Goal: Information Seeking & Learning: Learn about a topic

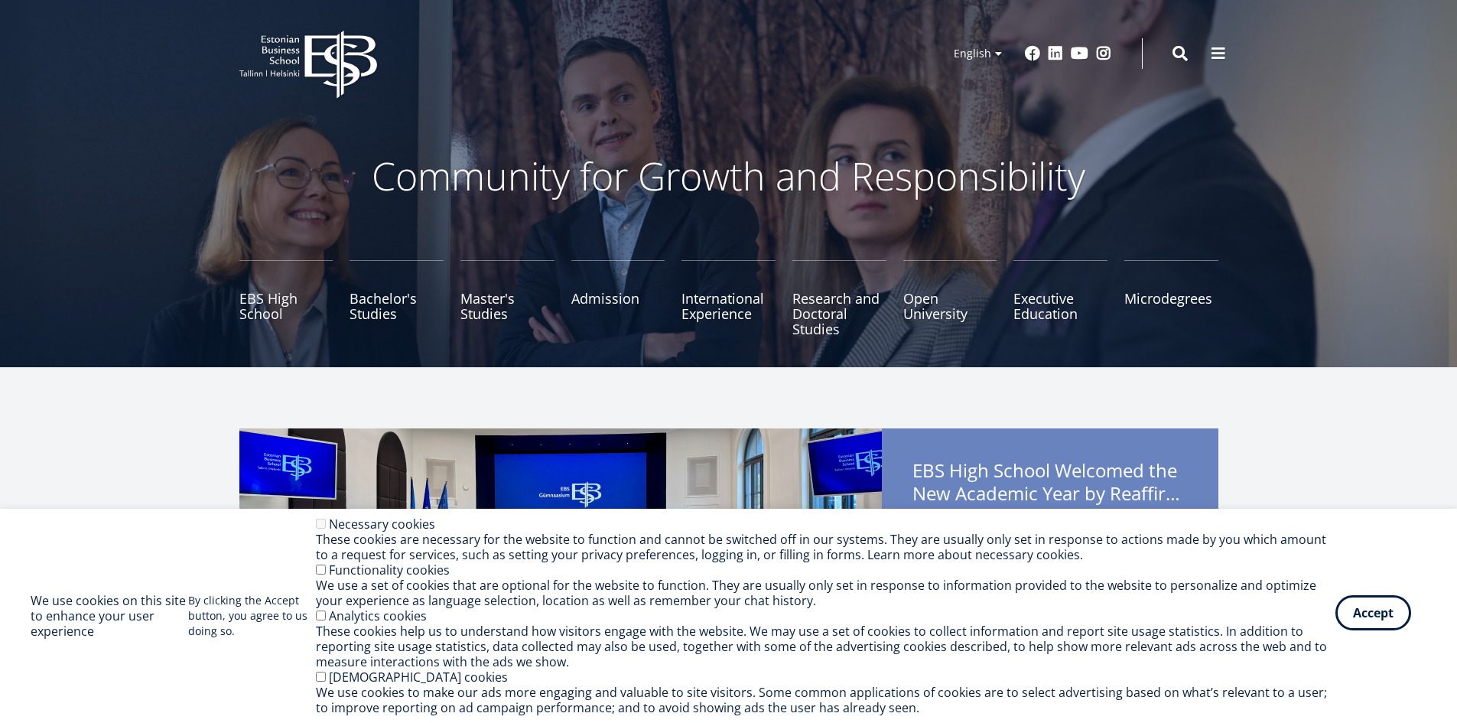
drag, startPoint x: 1385, startPoint y: 608, endPoint x: 1375, endPoint y: 605, distance: 11.1
click at [1383, 607] on button "Accept" at bounding box center [1374, 612] width 76 height 35
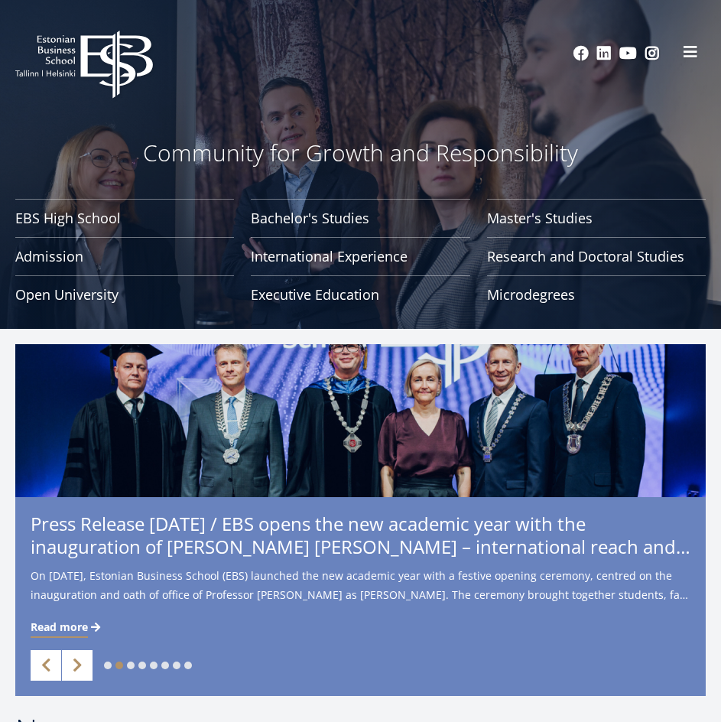
click at [685, 60] on button at bounding box center [691, 52] width 31 height 31
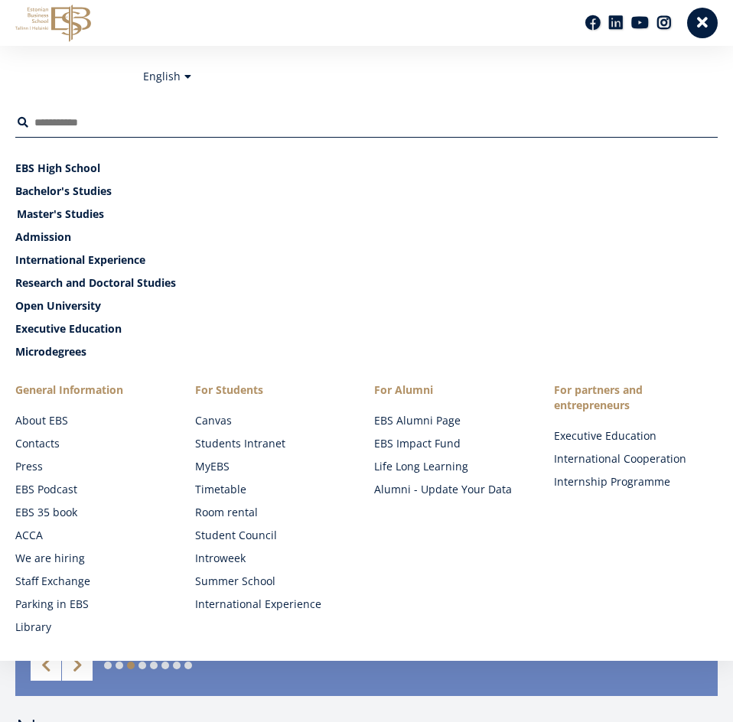
click at [67, 211] on link "Master's Studies" at bounding box center [368, 214] width 702 height 15
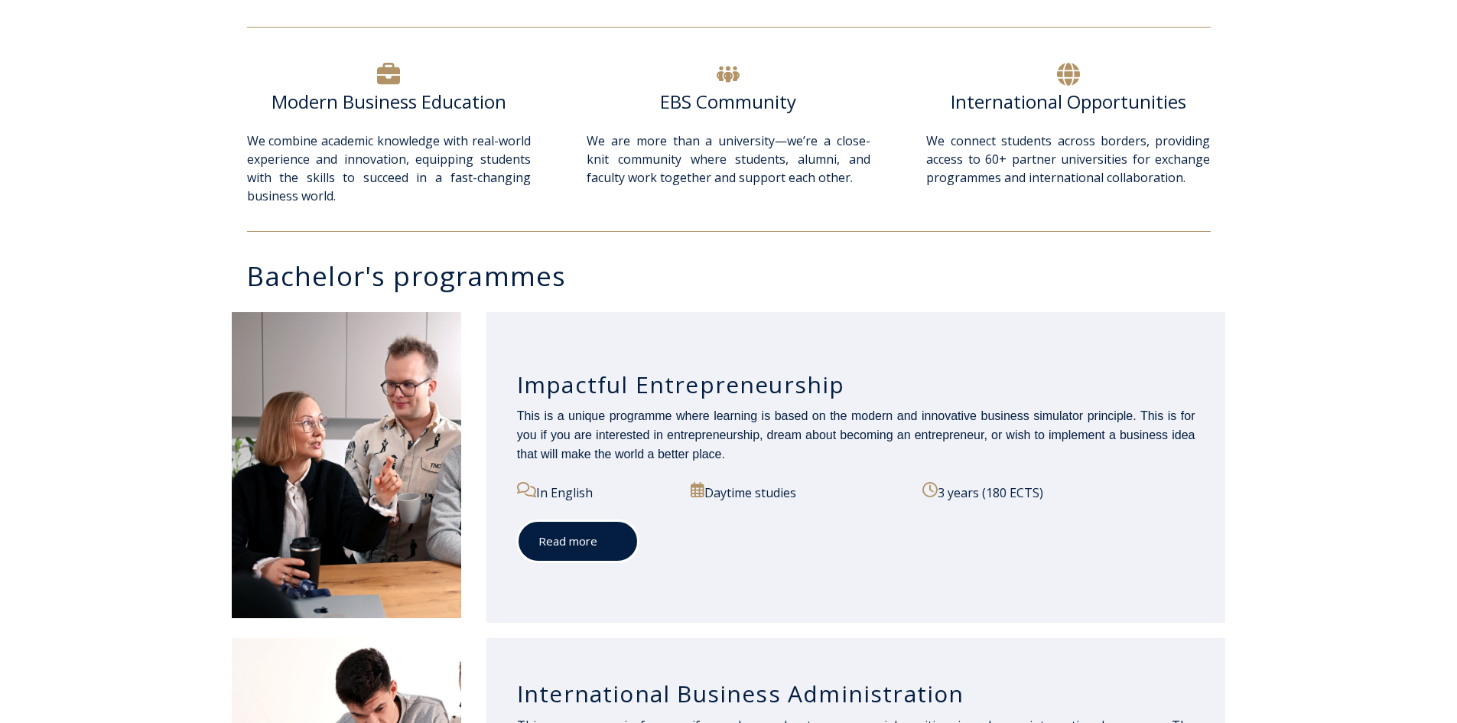
drag, startPoint x: 0, startPoint y: 0, endPoint x: 603, endPoint y: 529, distance: 801.8
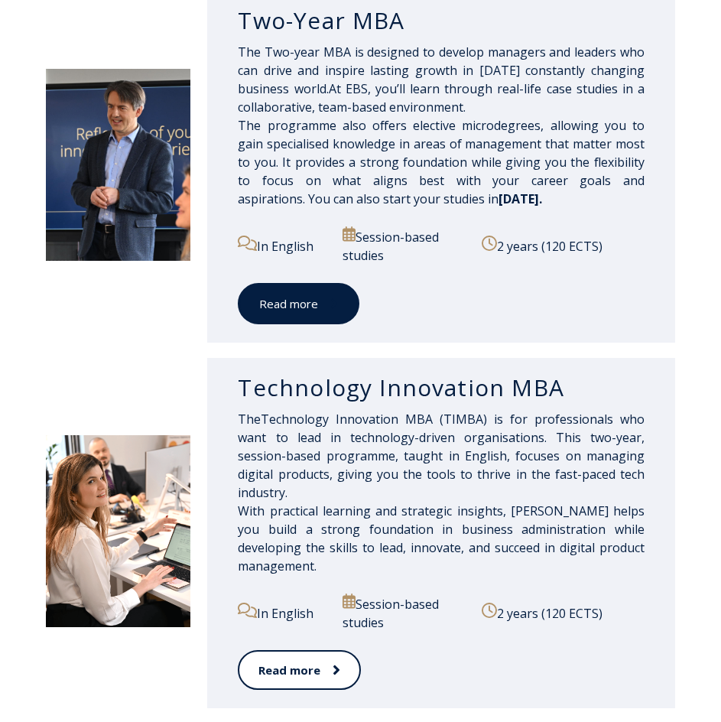
scroll to position [842, 0]
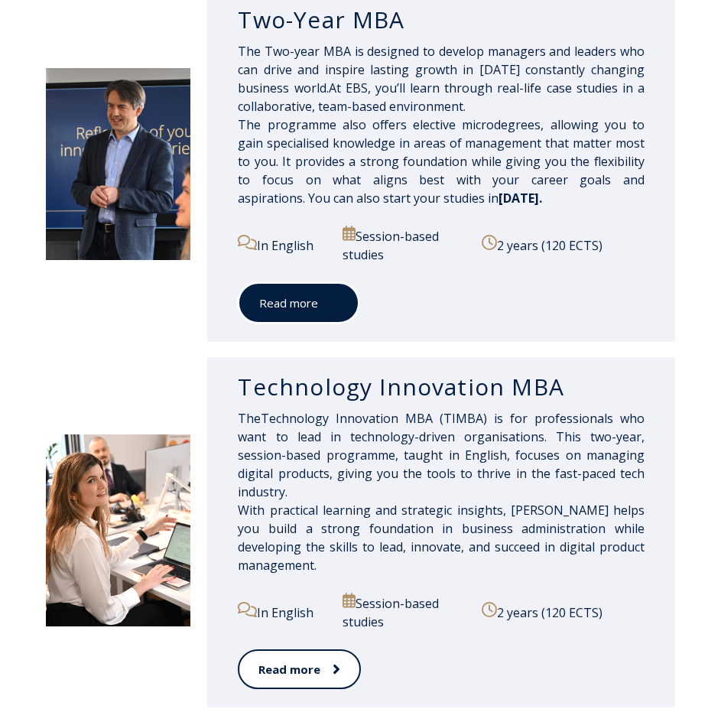
click at [268, 305] on link "Read more" at bounding box center [299, 303] width 122 height 42
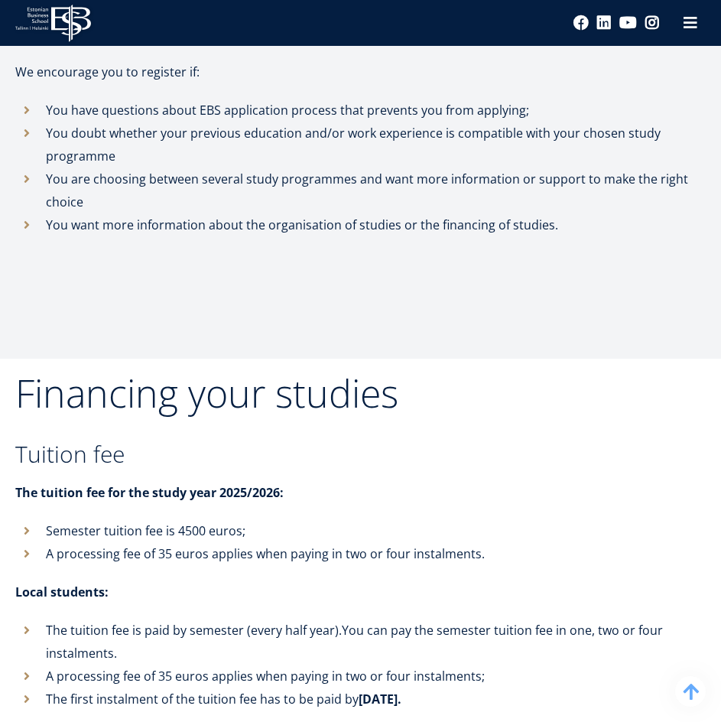
scroll to position [6350, 0]
